Goal: Transaction & Acquisition: Purchase product/service

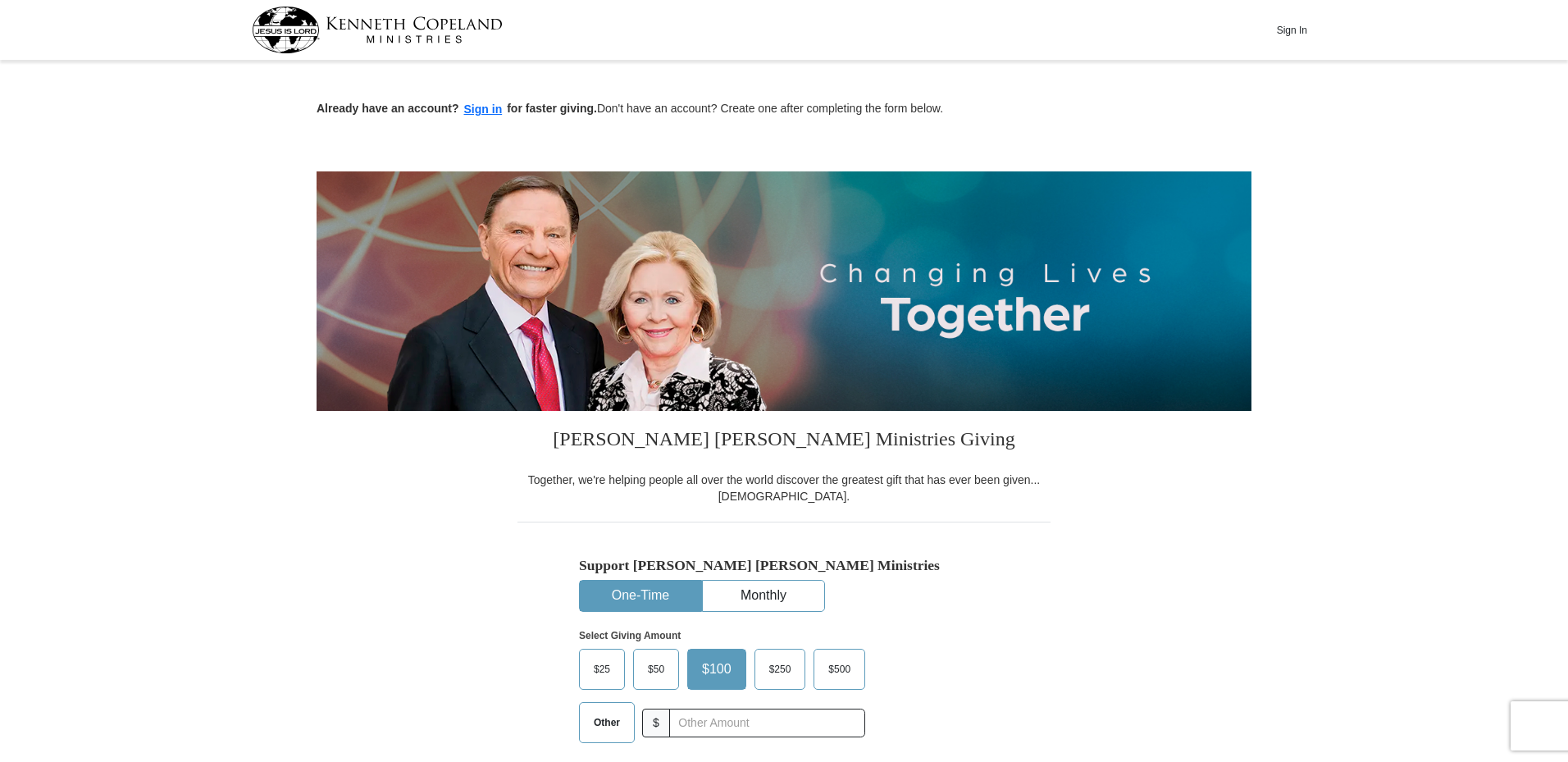
scroll to position [164, 0]
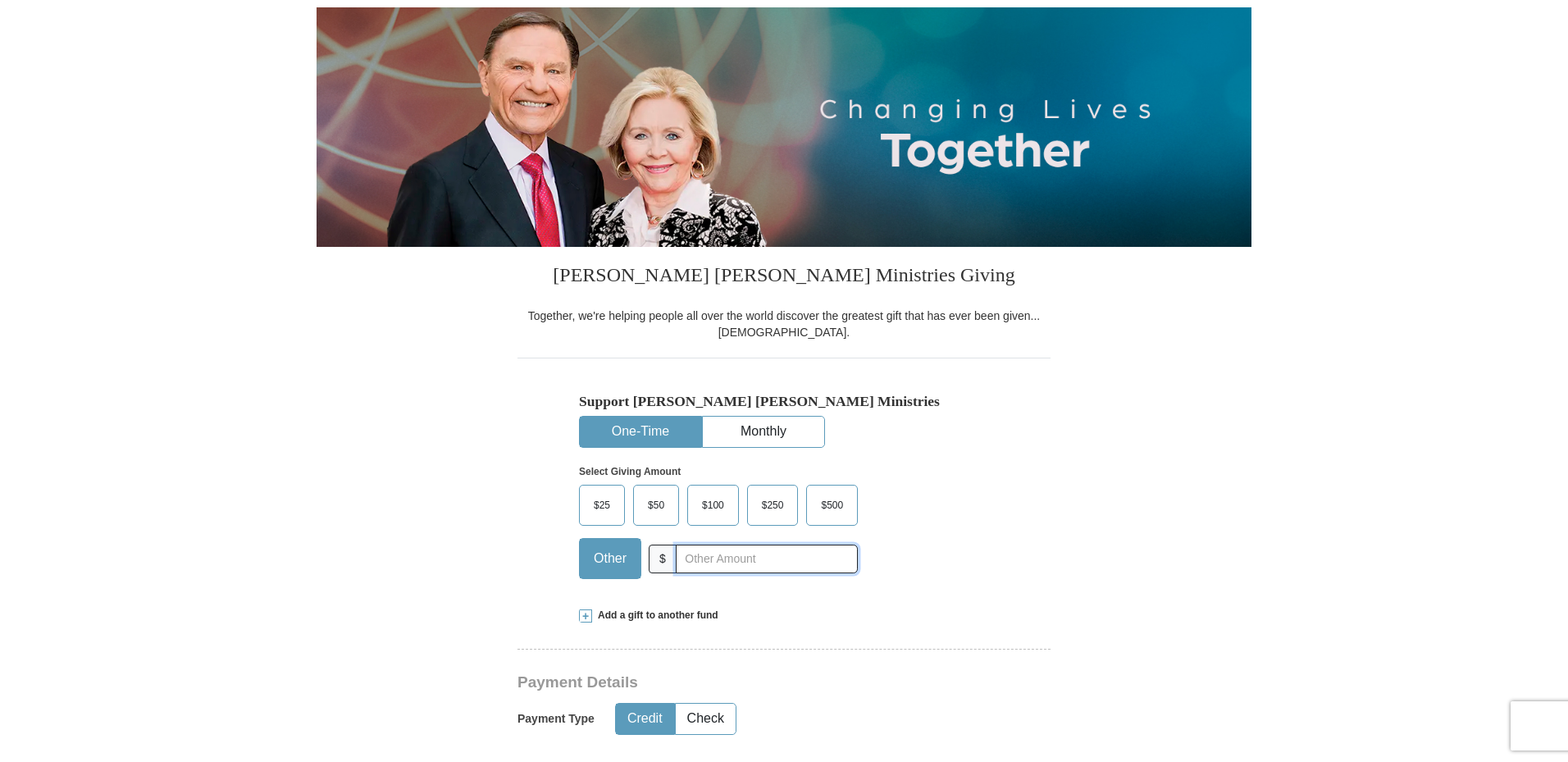
click at [718, 564] on input "text" at bounding box center [766, 558] width 182 height 29
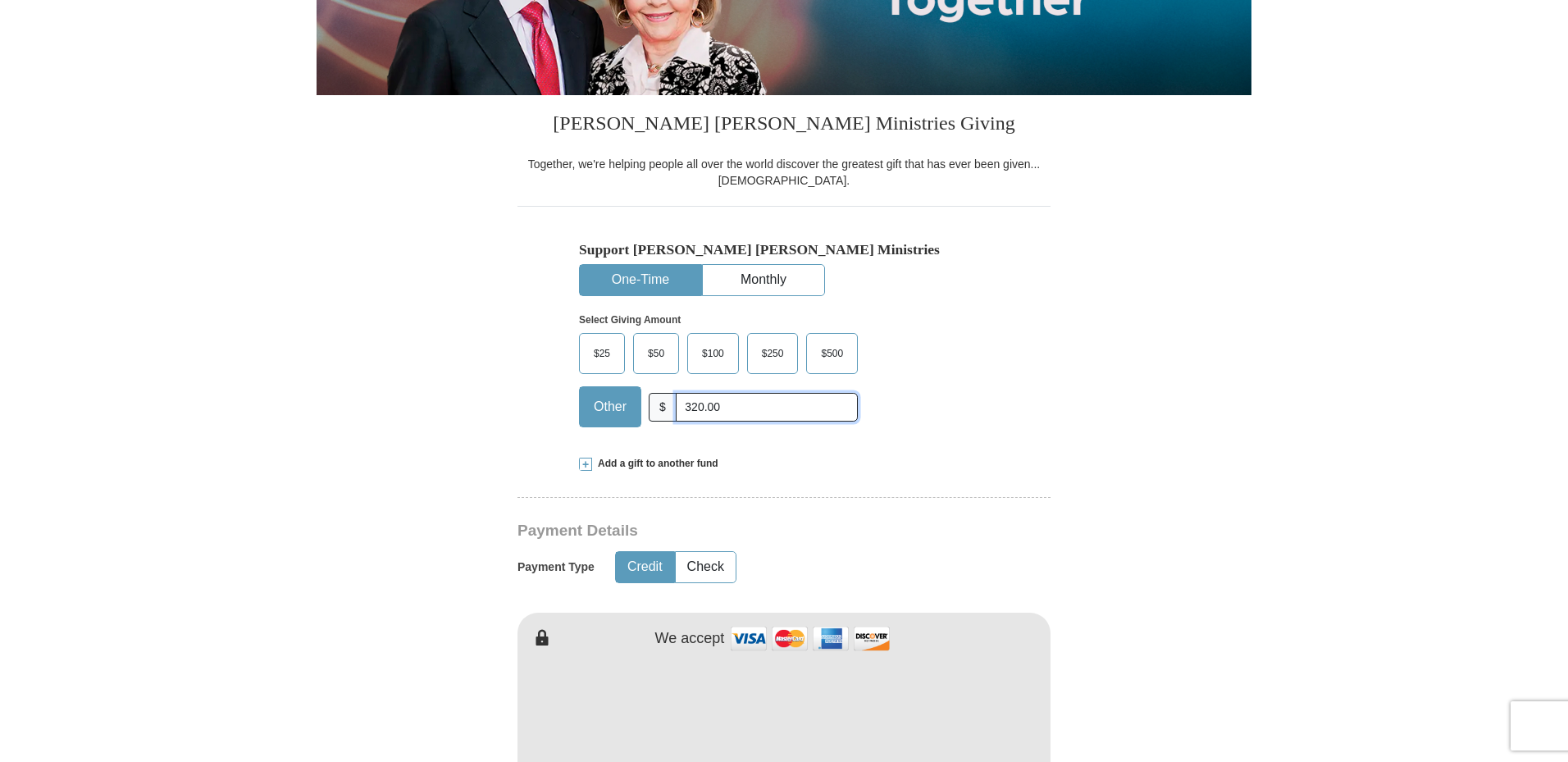
scroll to position [328, 0]
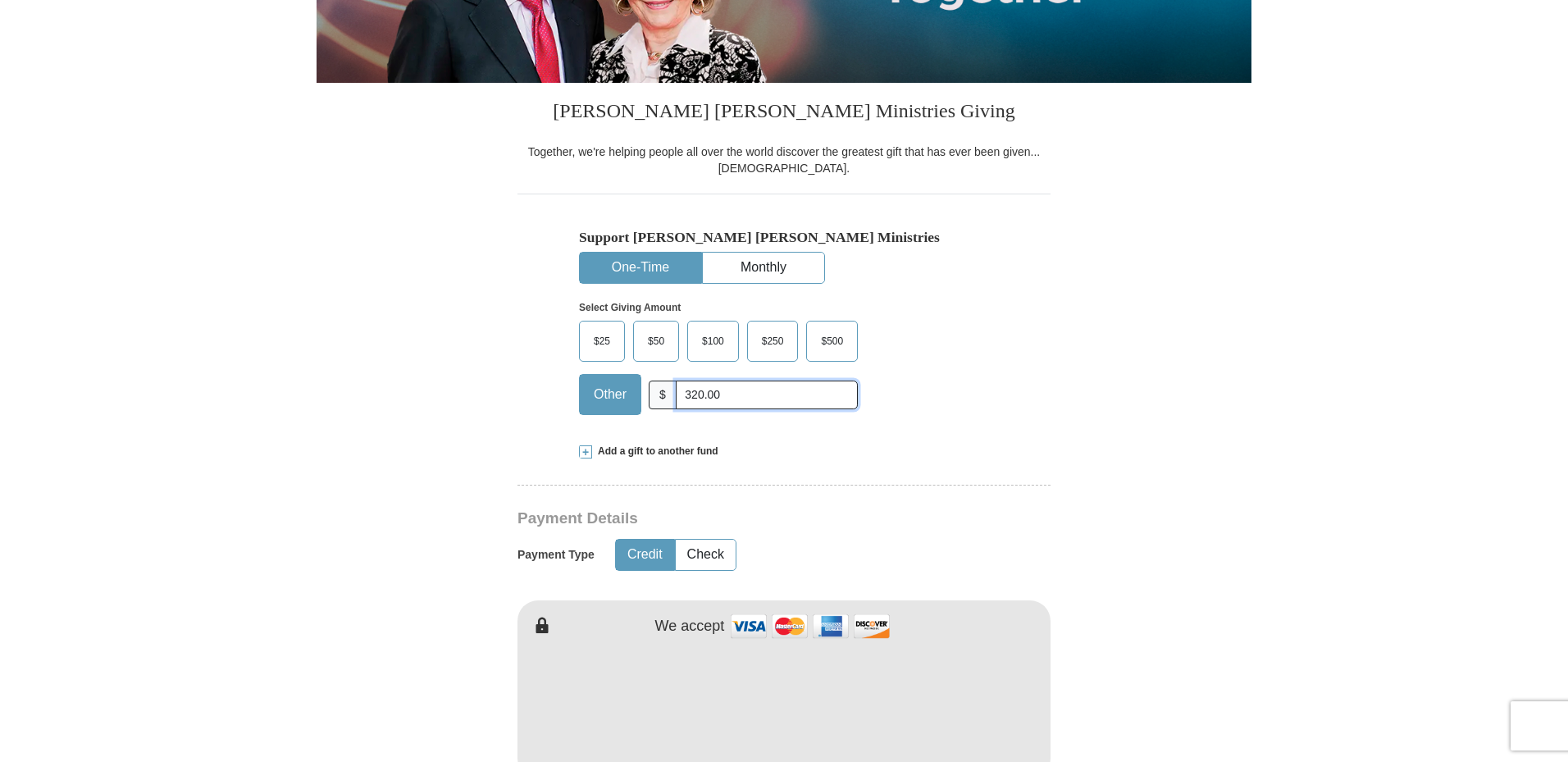
type input "320.00"
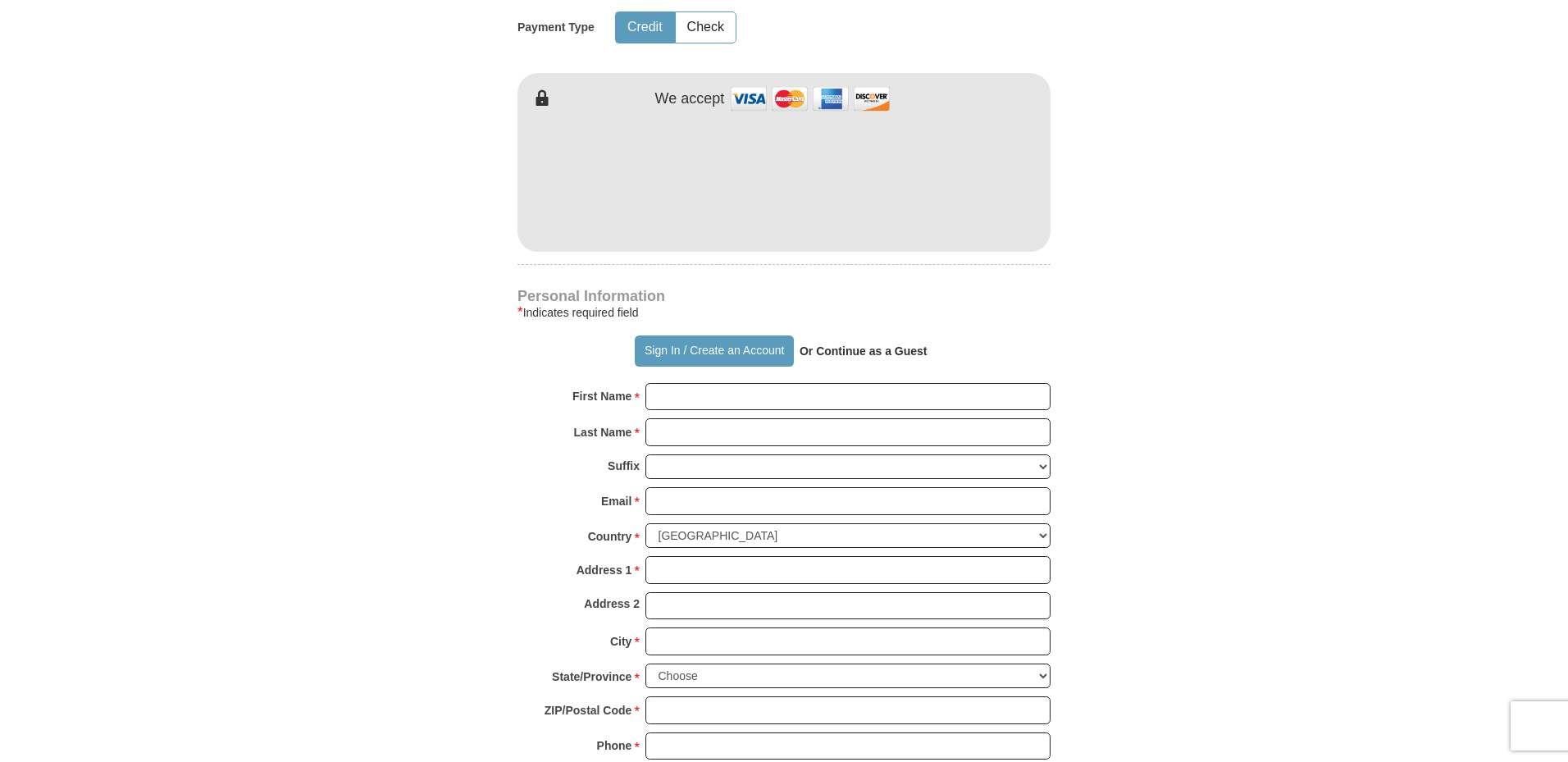
scroll to position [902, 0]
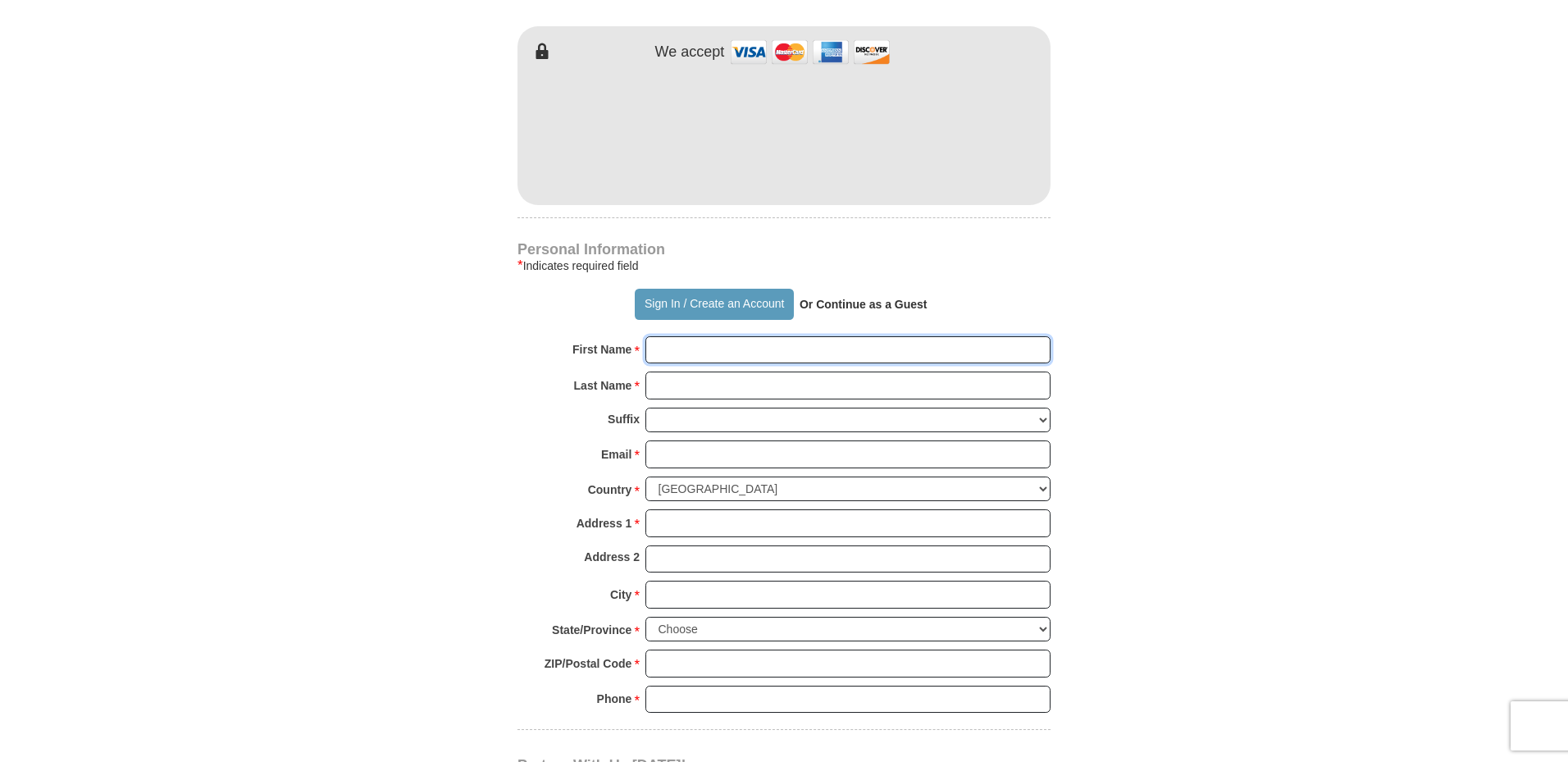
click at [680, 343] on input "First Name *" at bounding box center [848, 350] width 405 height 28
type input "[PERSON_NAME]"
type input "1724 TRIUMPH TRL"
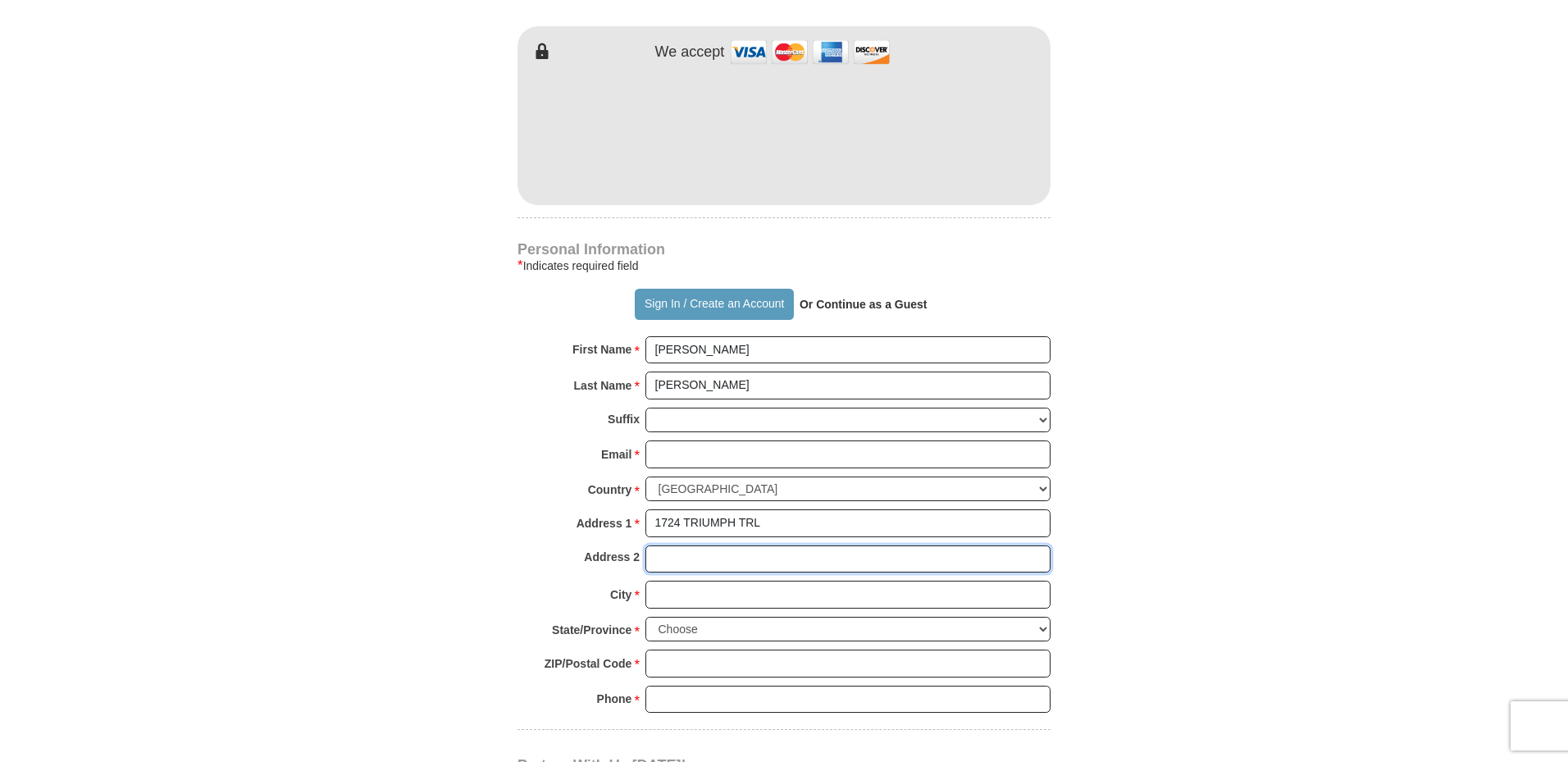
type input "1724 TRIUMPH TRL"
type input "[GEOGRAPHIC_DATA]"
type input "76002"
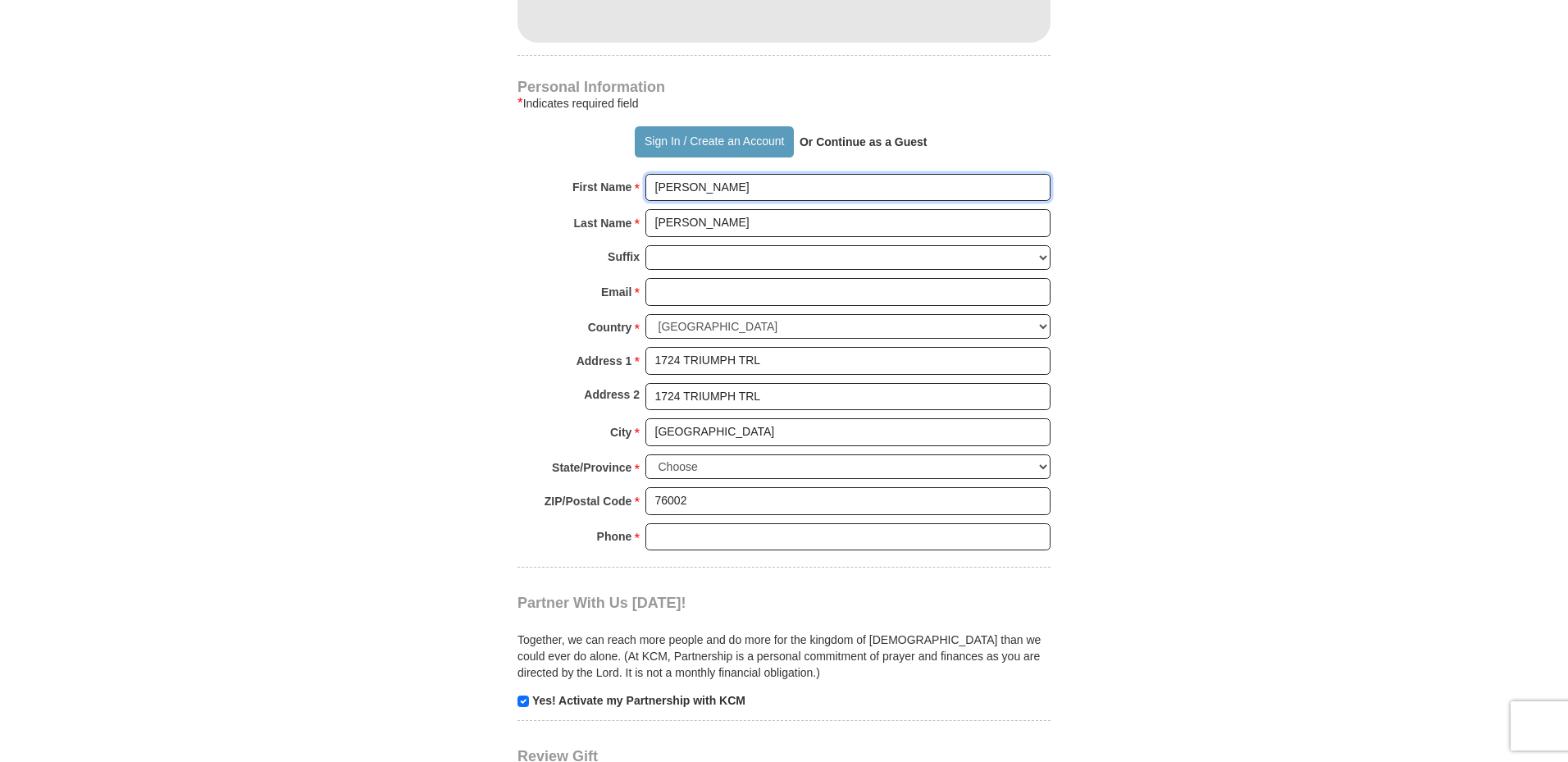
scroll to position [1066, 0]
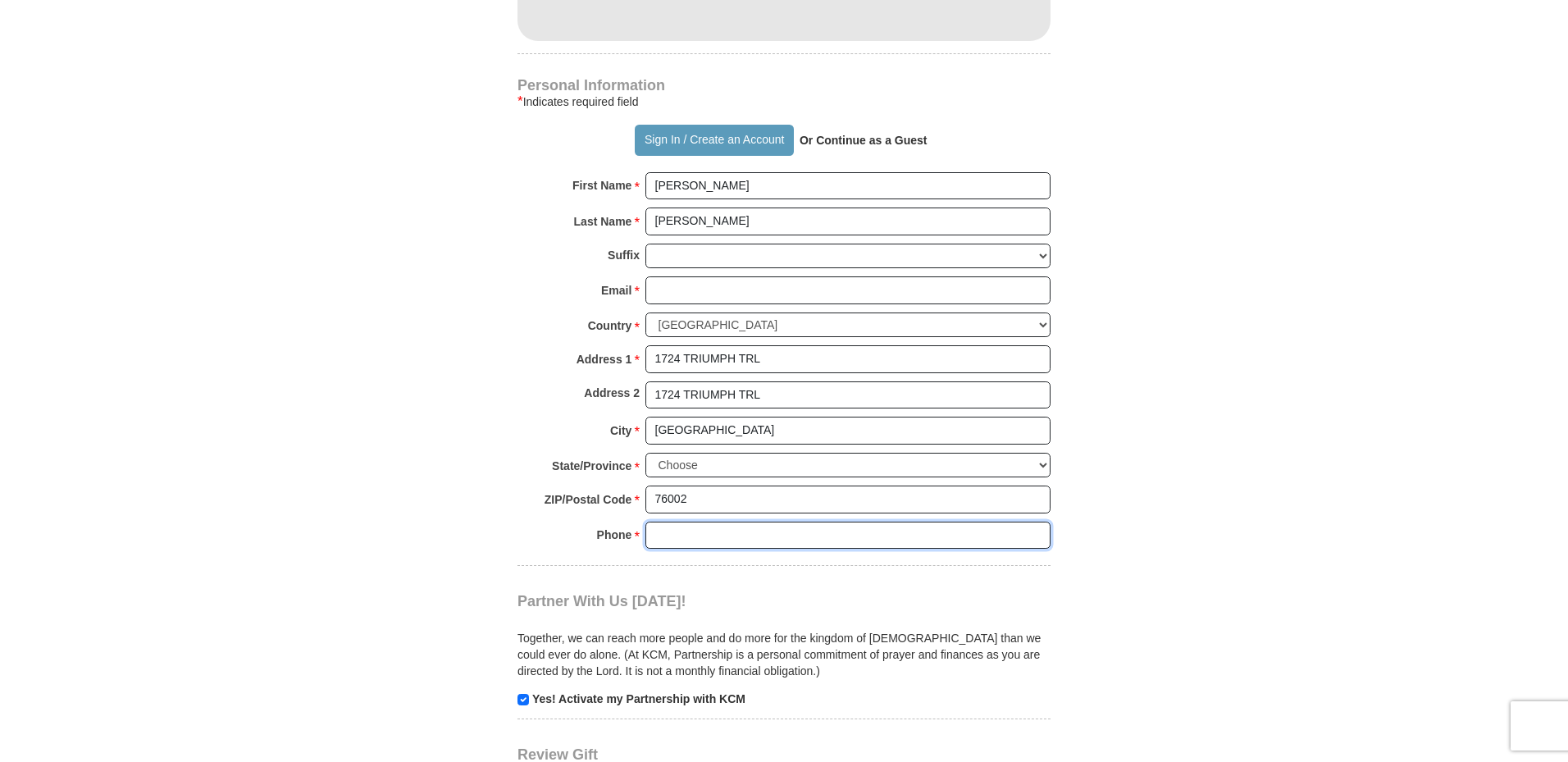
click at [690, 532] on input "Phone * *" at bounding box center [848, 536] width 405 height 28
type input "8177333607"
type input "[EMAIL_ADDRESS][DOMAIN_NAME]"
select select "[GEOGRAPHIC_DATA]"
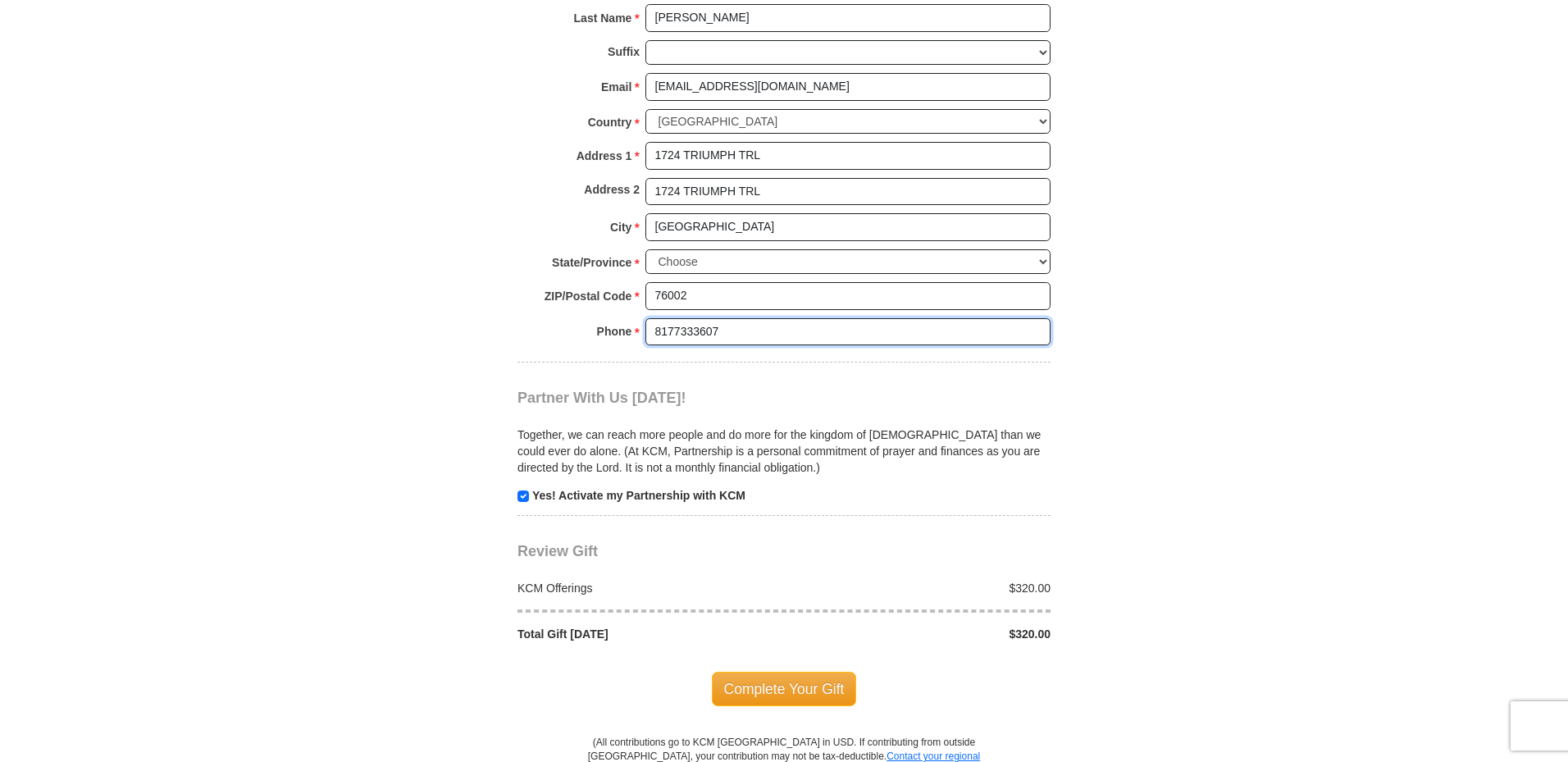
scroll to position [1312, 0]
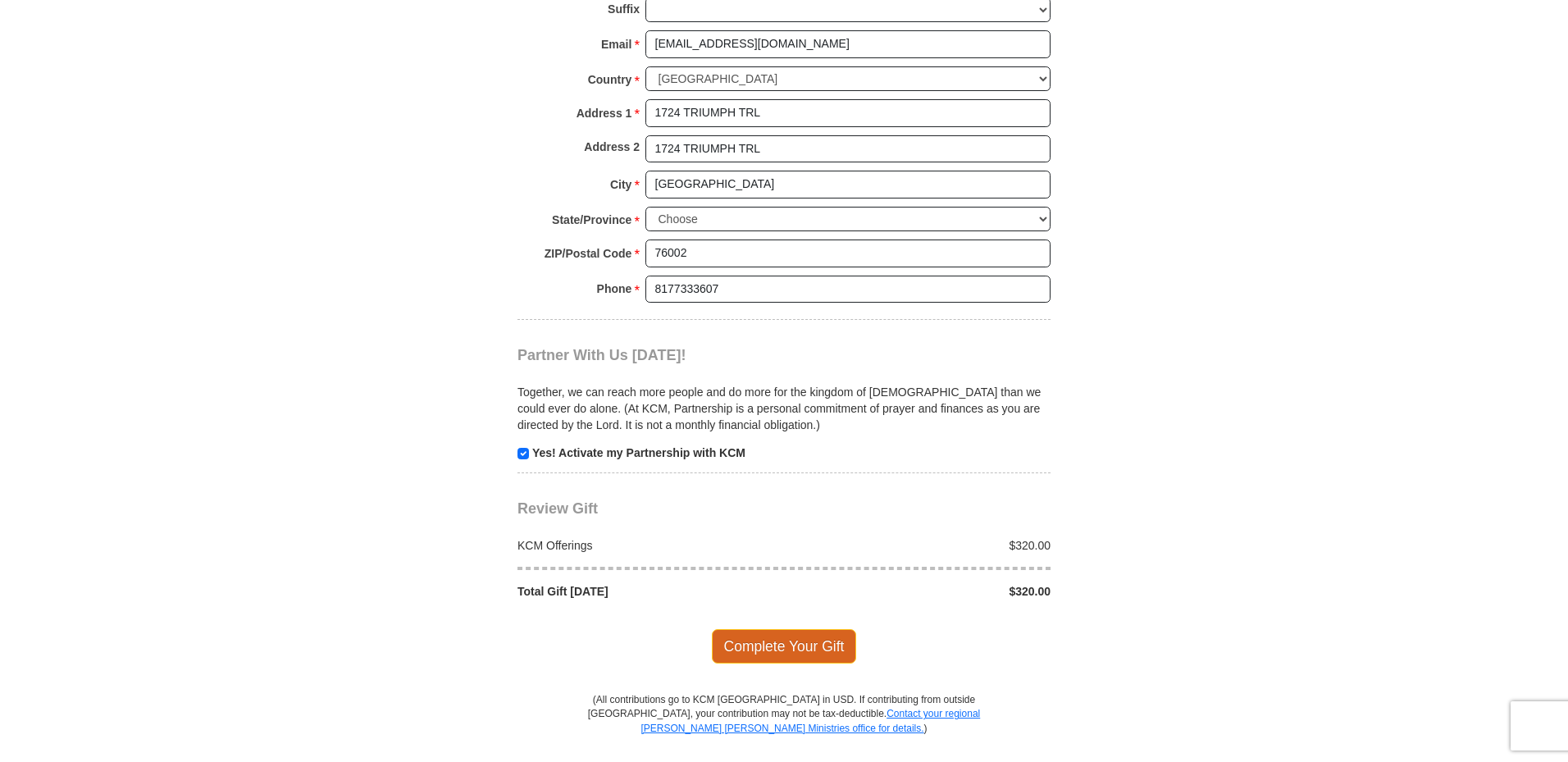
click at [801, 646] on span "Complete Your Gift" at bounding box center [784, 646] width 145 height 35
